Goal: Task Accomplishment & Management: Use online tool/utility

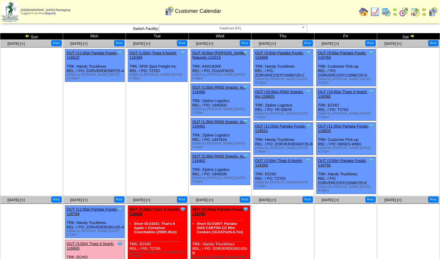
click at [413, 11] on img at bounding box center [415, 11] width 9 height 9
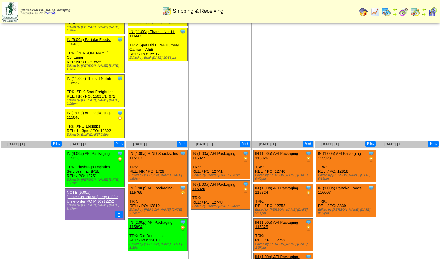
scroll to position [133, 0]
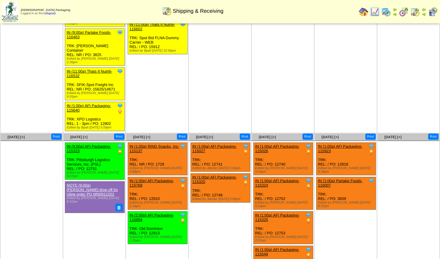
drag, startPoint x: 185, startPoint y: 128, endPoint x: 219, endPoint y: 220, distance: 98.3
click at [219, 220] on td "Sep 17 [+] Print Clone Item IN (1:00a) AFI Packaging-115027 AFI Packaging Sched…" at bounding box center [220, 206] width 63 height 147
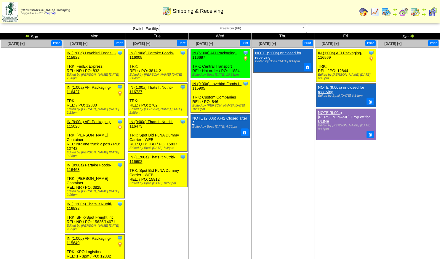
click at [388, 9] on img at bounding box center [386, 11] width 9 height 9
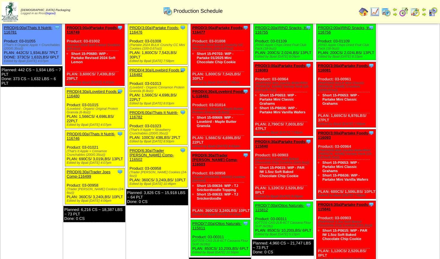
scroll to position [326, 0]
